Goal: Information Seeking & Learning: Check status

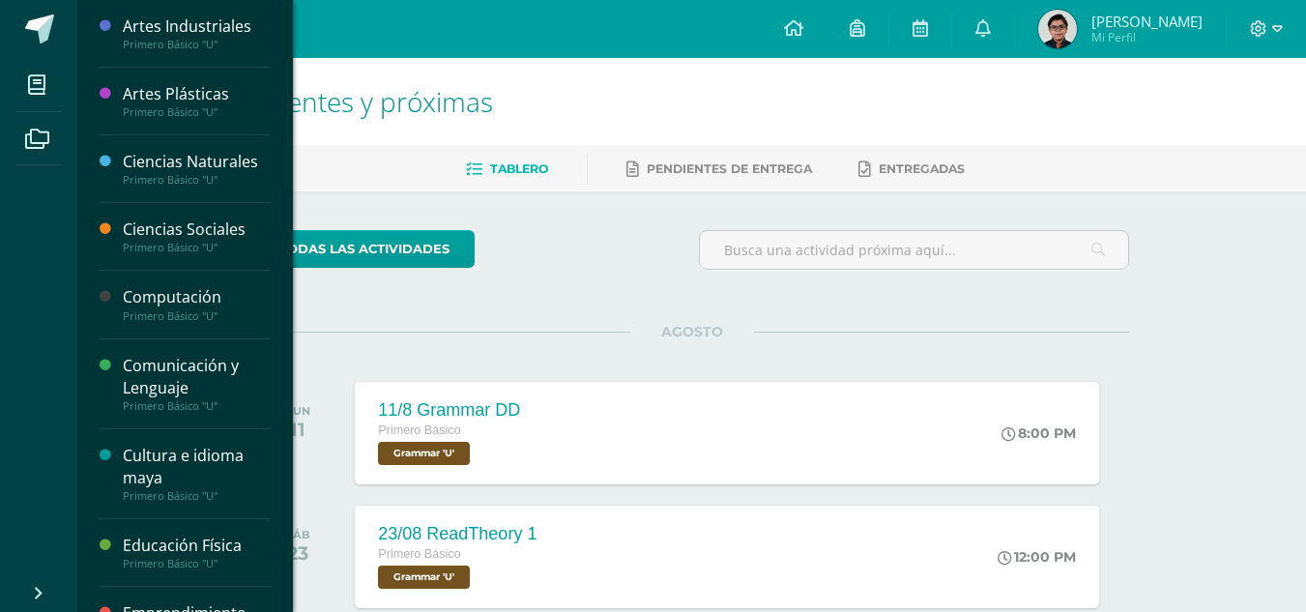
click at [1067, 21] on img at bounding box center [1058, 29] width 39 height 39
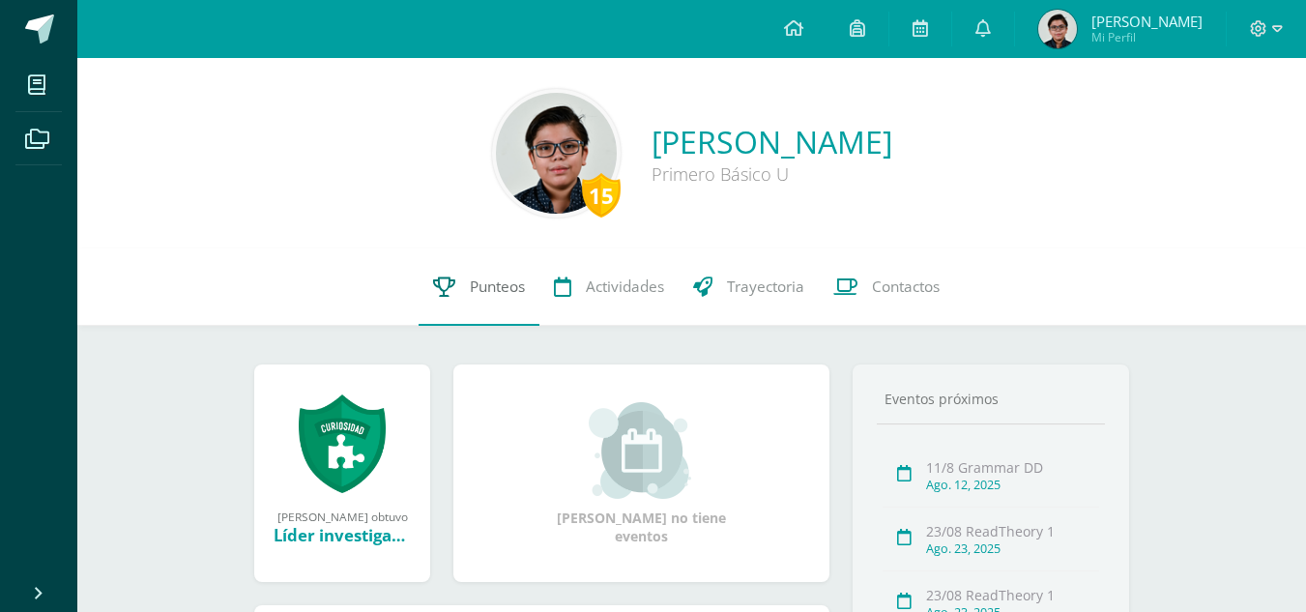
click at [461, 274] on link "Punteos" at bounding box center [479, 287] width 121 height 77
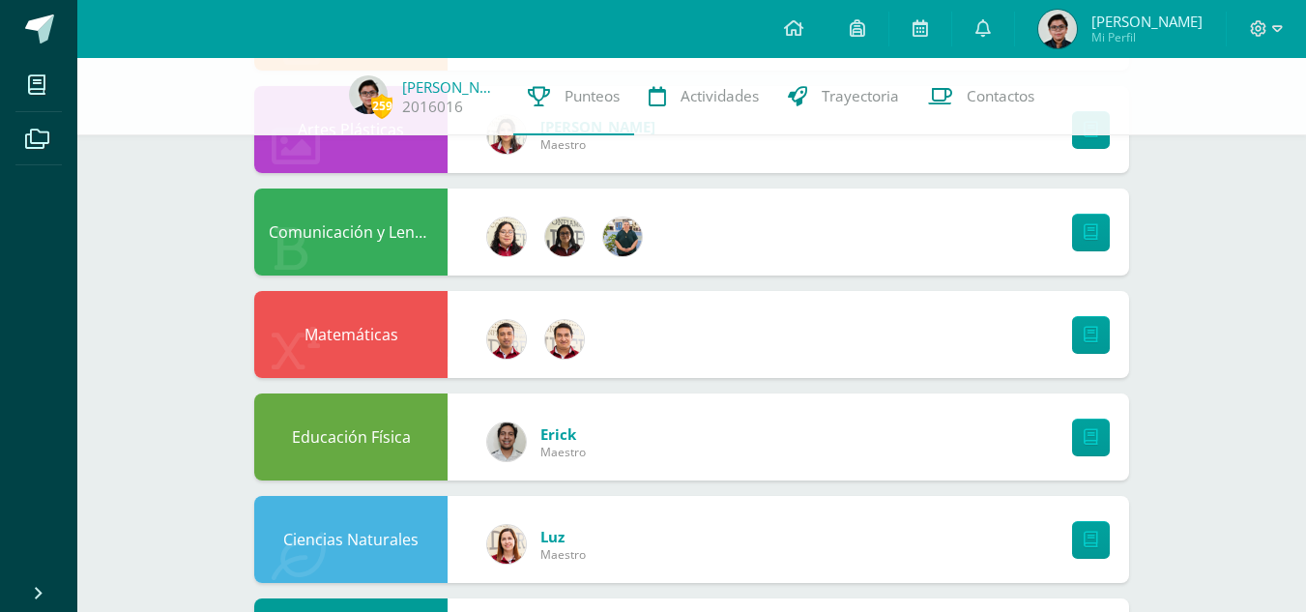
scroll to position [483, 0]
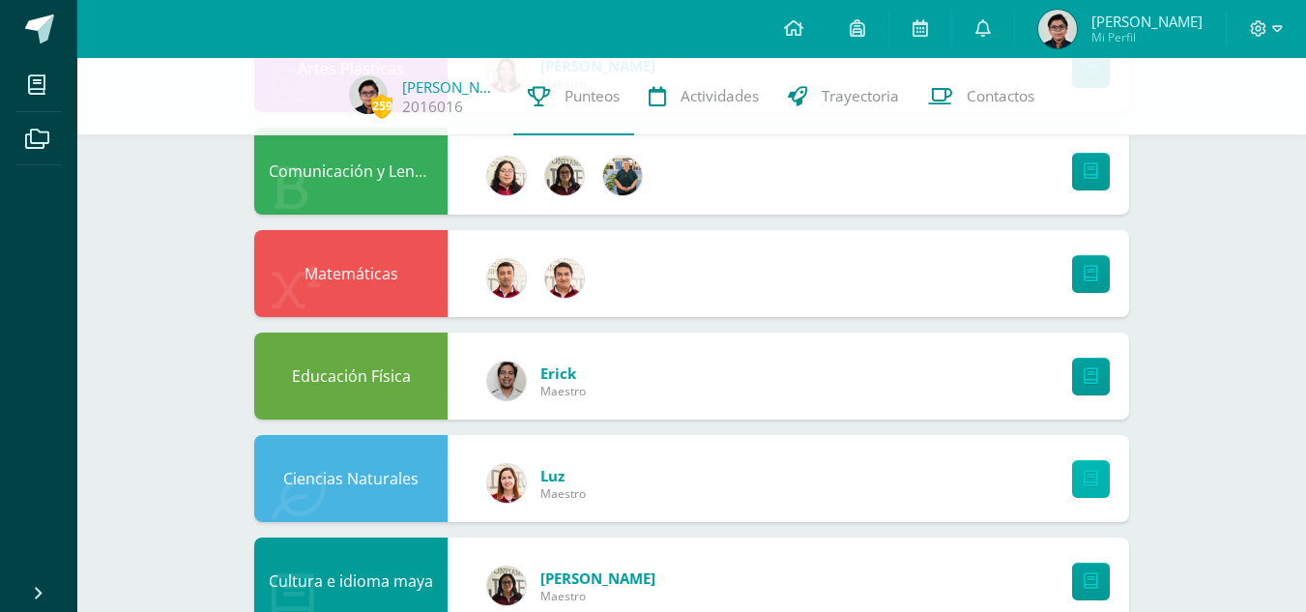
click at [1091, 492] on link at bounding box center [1091, 479] width 38 height 38
